Goal: Transaction & Acquisition: Purchase product/service

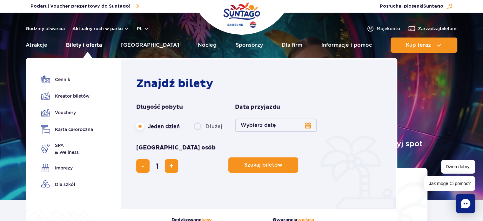
click at [95, 45] on link "Bilety i oferta" at bounding box center [84, 44] width 36 height 15
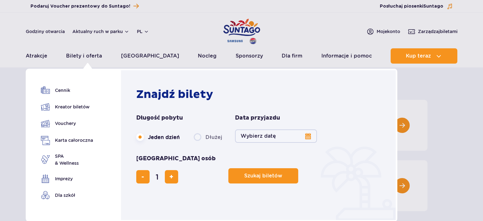
scroll to position [64, 0]
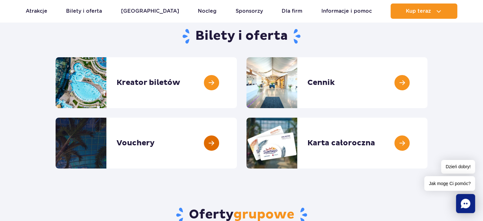
click at [237, 144] on link at bounding box center [237, 143] width 0 height 51
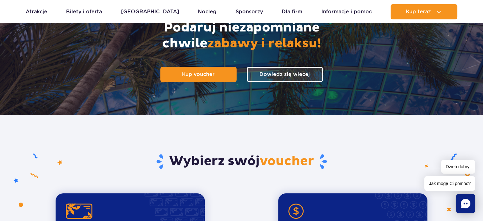
scroll to position [127, 0]
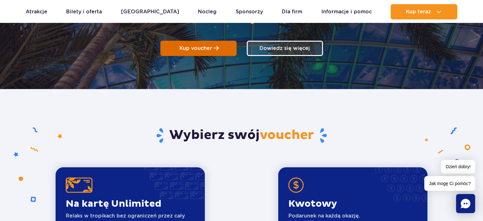
click at [216, 51] on span at bounding box center [216, 48] width 5 height 6
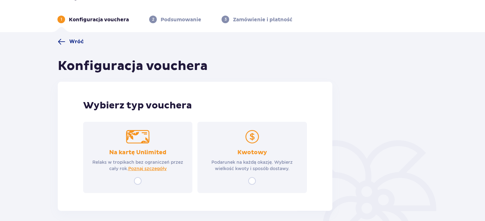
scroll to position [32, 0]
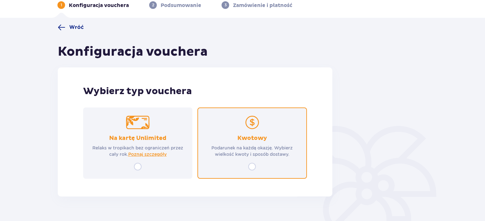
click at [252, 166] on input "radio" at bounding box center [252, 167] width 8 height 8
radio input "true"
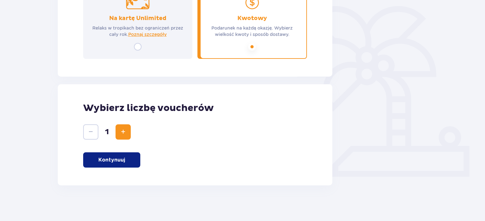
scroll to position [154, 0]
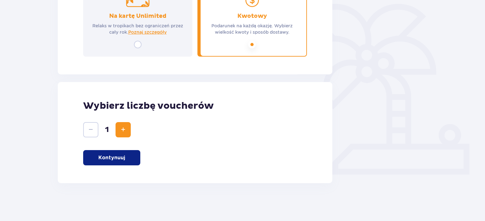
click at [110, 159] on p "Kontynuuj" at bounding box center [111, 157] width 27 height 7
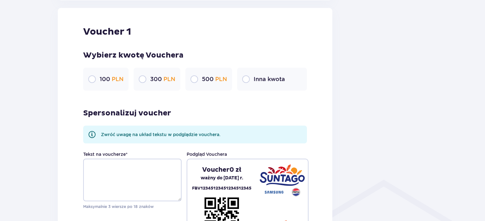
scroll to position [337, 0]
click at [248, 79] on input "radio" at bounding box center [246, 79] width 8 height 8
radio input "true"
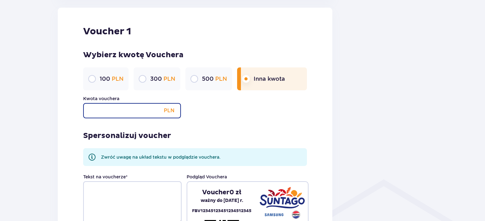
click at [140, 112] on input "Kwota vouchera" at bounding box center [132, 110] width 98 height 15
type input "4"
click at [143, 79] on input "radio" at bounding box center [143, 79] width 8 height 8
radio input "true"
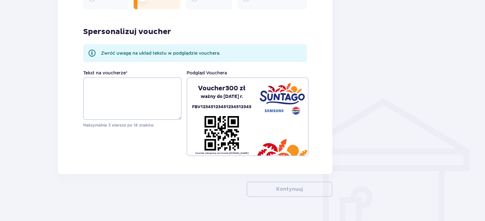
scroll to position [432, 0]
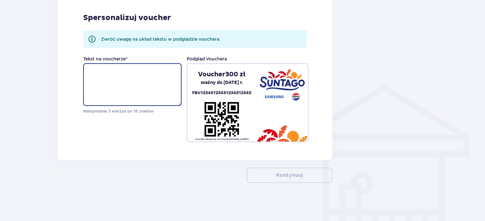
click at [109, 70] on textarea "Tekst na voucherze *" at bounding box center [132, 84] width 98 height 43
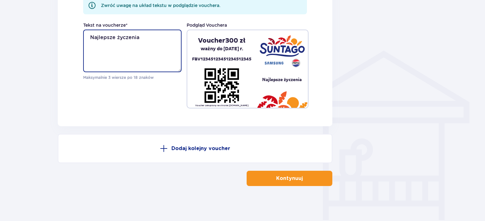
scroll to position [468, 0]
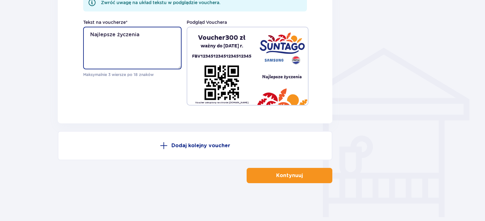
type textarea "Najlepsze życzenia"
click at [293, 178] on p "Kontynuuj" at bounding box center [289, 175] width 27 height 7
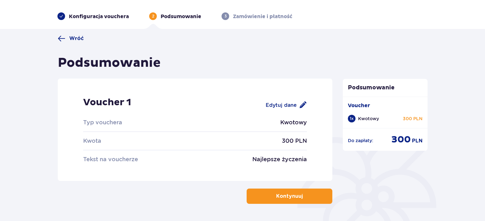
scroll to position [32, 0]
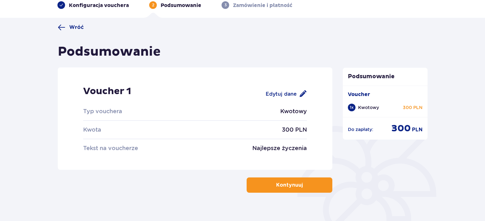
click at [285, 185] on p "Kontynuuj" at bounding box center [289, 184] width 27 height 7
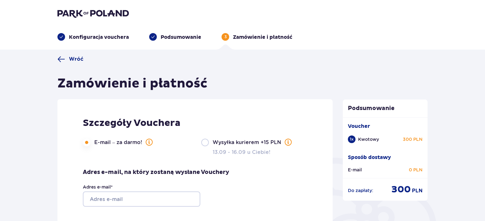
scroll to position [32, 0]
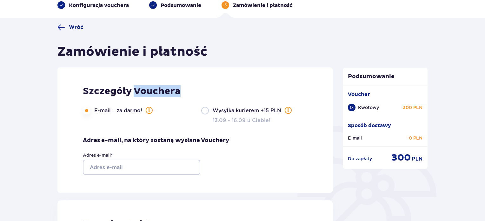
drag, startPoint x: 136, startPoint y: 92, endPoint x: 184, endPoint y: 90, distance: 48.3
click at [184, 90] on div "Szczegóły Vouchera" at bounding box center [195, 96] width 225 height 22
copy p "Vouchera"
